Goal: Task Accomplishment & Management: Manage account settings

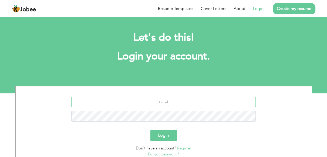
click at [166, 101] on input "text" at bounding box center [163, 102] width 185 height 10
type input "atifmehsud092@gmail.com"
click at [168, 136] on button "Login" at bounding box center [164, 134] width 26 height 11
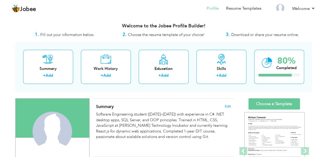
click at [231, 108] on h4 "Summary Edit" at bounding box center [163, 106] width 135 height 5
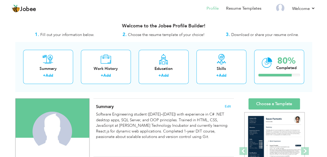
click at [228, 103] on div "Summary Edit Software Engineering student (2021–2025) with experience in C# .NE…" at bounding box center [163, 127] width 141 height 58
click at [228, 105] on span "Edit" at bounding box center [228, 106] width 6 height 4
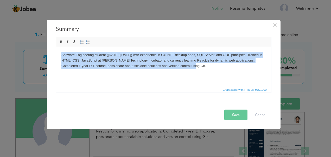
drag, startPoint x: 185, startPoint y: 65, endPoint x: 59, endPoint y: 55, distance: 125.9
click at [59, 55] on html "Software Engineering student (2021–2025) with experience in C# .NET desktop app…" at bounding box center [163, 66] width 215 height 38
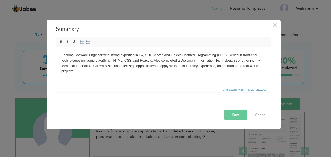
click at [237, 115] on button "Save" at bounding box center [235, 115] width 23 height 10
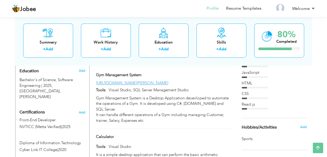
scroll to position [222, 0]
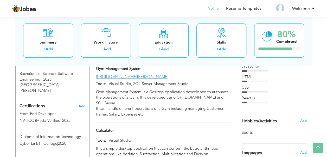
click at [80, 104] on span "Add" at bounding box center [82, 106] width 7 height 4
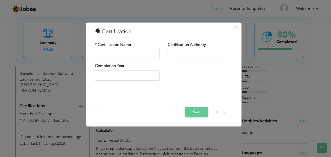
click at [58, 97] on div "× Certification * Certification Name Certification Authority Save" at bounding box center [165, 78] width 331 height 157
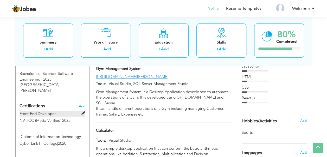
drag, startPoint x: 58, startPoint y: 97, endPoint x: 83, endPoint y: 99, distance: 25.1
click at [83, 111] on span at bounding box center [84, 113] width 4 height 4
type input "Front-End Developer"
type input "NVTICC (Metta Verified)"
type input "2025"
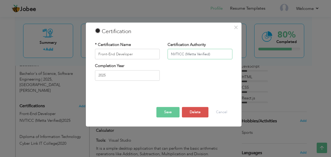
click at [184, 53] on input "NVTICC (Metta Verified)" at bounding box center [200, 54] width 65 height 10
type input "NAVTTC(Metta Verified)"
click at [170, 108] on button "Save" at bounding box center [168, 112] width 23 height 10
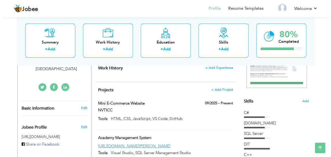
scroll to position [102, 0]
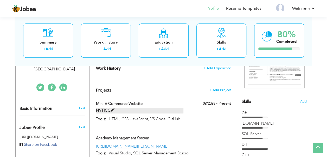
click at [109, 111] on label "NVTICC" at bounding box center [140, 110] width 88 height 5
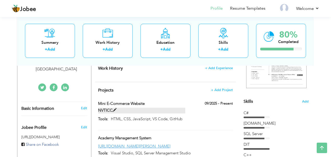
type input "Mini E-Commerce Website"
type input "NVTICC"
type input "09/2025"
type input "HTML, CSS, JavaScript, VS Code, GitHub"
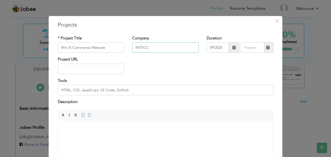
click at [155, 48] on input "NVTICC" at bounding box center [165, 47] width 67 height 10
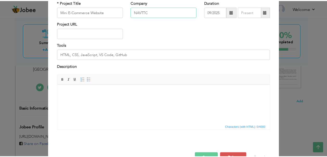
scroll to position [51, 0]
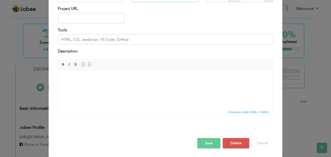
type input "NAVTTC"
click at [0, 0] on span "button" at bounding box center [0, 0] width 0 height 0
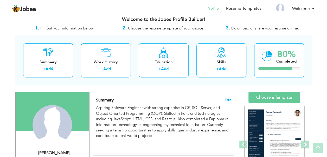
scroll to position [0, 0]
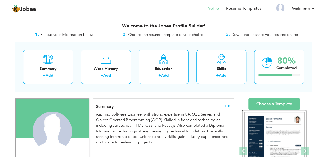
click at [278, 127] on img at bounding box center [275, 151] width 60 height 78
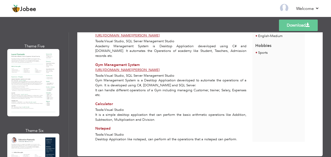
scroll to position [349, 0]
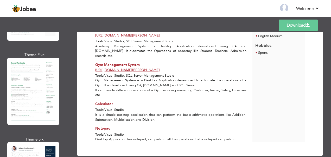
click at [41, 99] on div "Professional Themes Theme One Theme Two Theme Three Theme Four" at bounding box center [165, 94] width 331 height 124
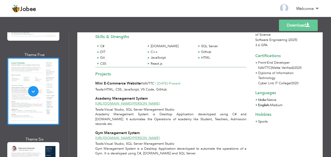
scroll to position [0, 0]
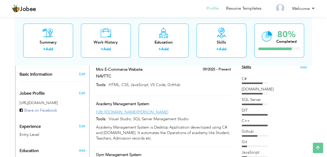
scroll to position [131, 0]
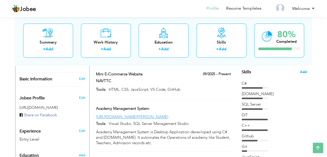
click at [305, 71] on span "Add" at bounding box center [303, 72] width 7 height 5
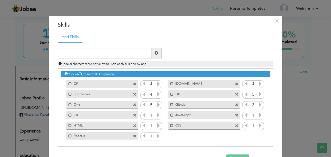
click at [235, 94] on span at bounding box center [236, 94] width 3 height 3
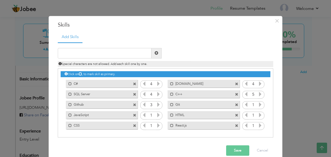
click at [157, 82] on icon at bounding box center [158, 83] width 5 height 5
click at [158, 94] on icon at bounding box center [158, 94] width 5 height 5
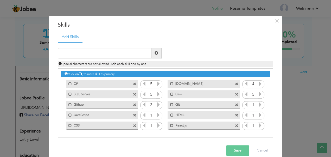
click at [158, 115] on icon at bounding box center [158, 115] width 5 height 5
click at [157, 126] on icon at bounding box center [158, 125] width 5 height 5
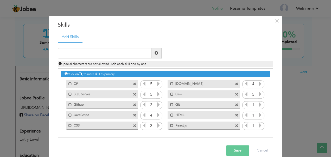
click at [157, 126] on icon at bounding box center [158, 125] width 5 height 5
click at [258, 95] on icon at bounding box center [260, 94] width 5 height 5
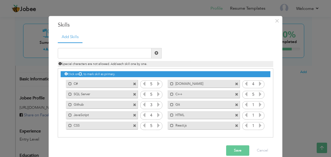
click at [259, 104] on icon at bounding box center [260, 104] width 5 height 5
click at [244, 104] on icon at bounding box center [246, 104] width 5 height 5
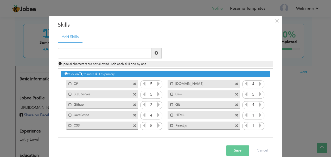
click at [258, 114] on icon at bounding box center [260, 115] width 5 height 5
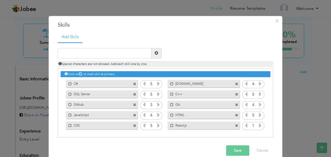
click at [258, 114] on icon at bounding box center [260, 115] width 5 height 5
click at [236, 148] on button "Save" at bounding box center [237, 150] width 23 height 10
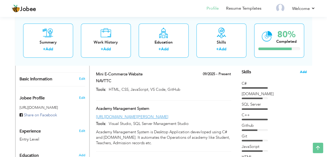
click at [305, 72] on span "Add" at bounding box center [303, 72] width 7 height 5
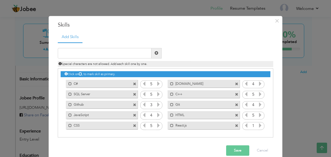
click at [142, 83] on icon at bounding box center [144, 83] width 5 height 5
click at [143, 84] on icon at bounding box center [144, 83] width 5 height 5
click at [235, 152] on button "Save" at bounding box center [237, 150] width 23 height 10
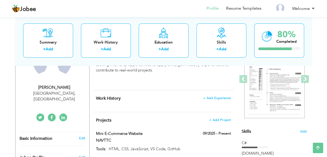
scroll to position [70, 0]
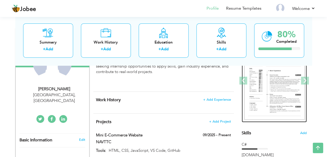
click at [273, 90] on img at bounding box center [275, 81] width 60 height 78
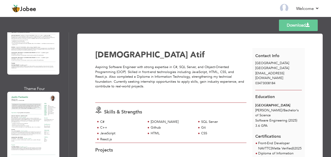
scroll to position [760, 0]
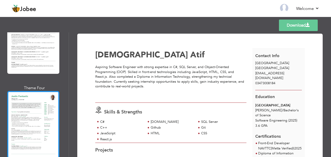
click at [21, 91] on div at bounding box center [33, 124] width 52 height 67
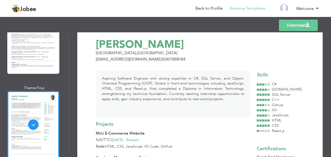
scroll to position [10, 0]
click at [291, 28] on link "Download" at bounding box center [298, 25] width 39 height 11
